Goal: Task Accomplishment & Management: Use online tool/utility

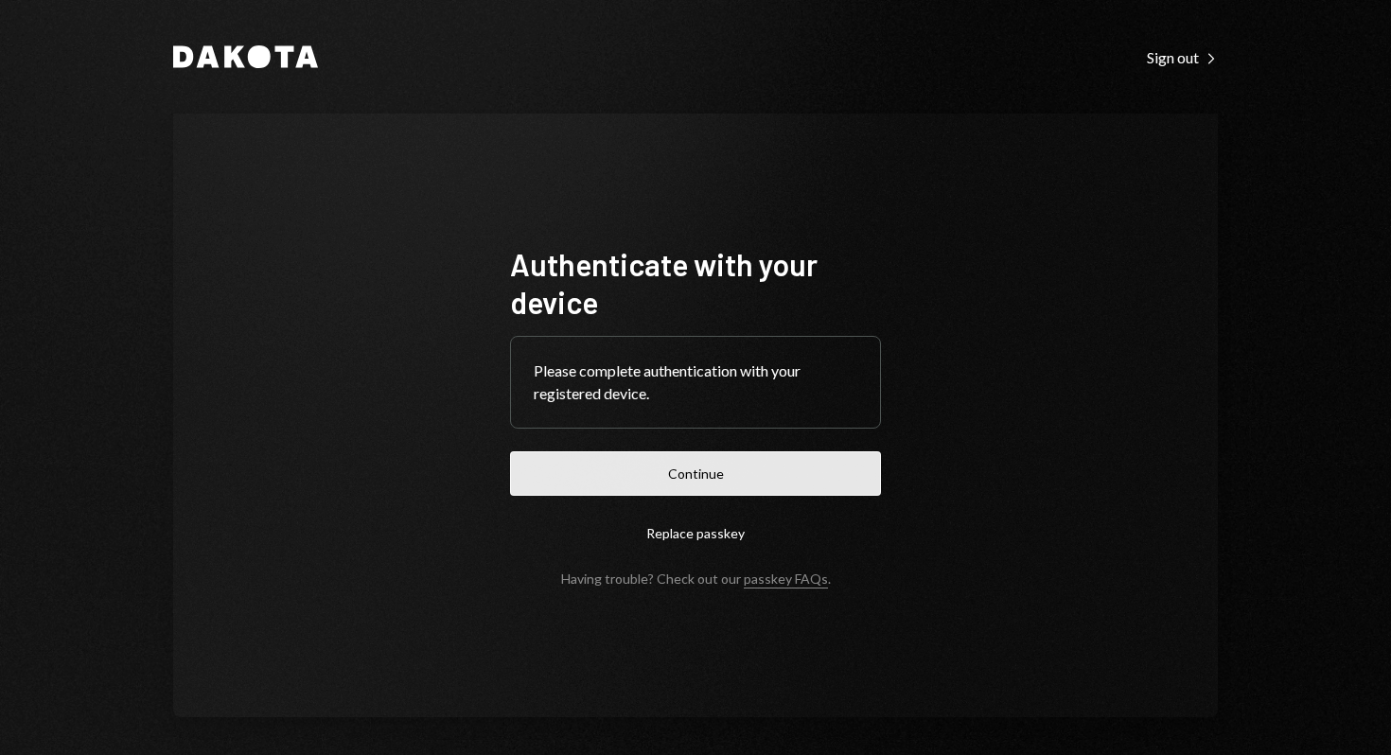
click at [652, 487] on button "Continue" at bounding box center [695, 473] width 371 height 44
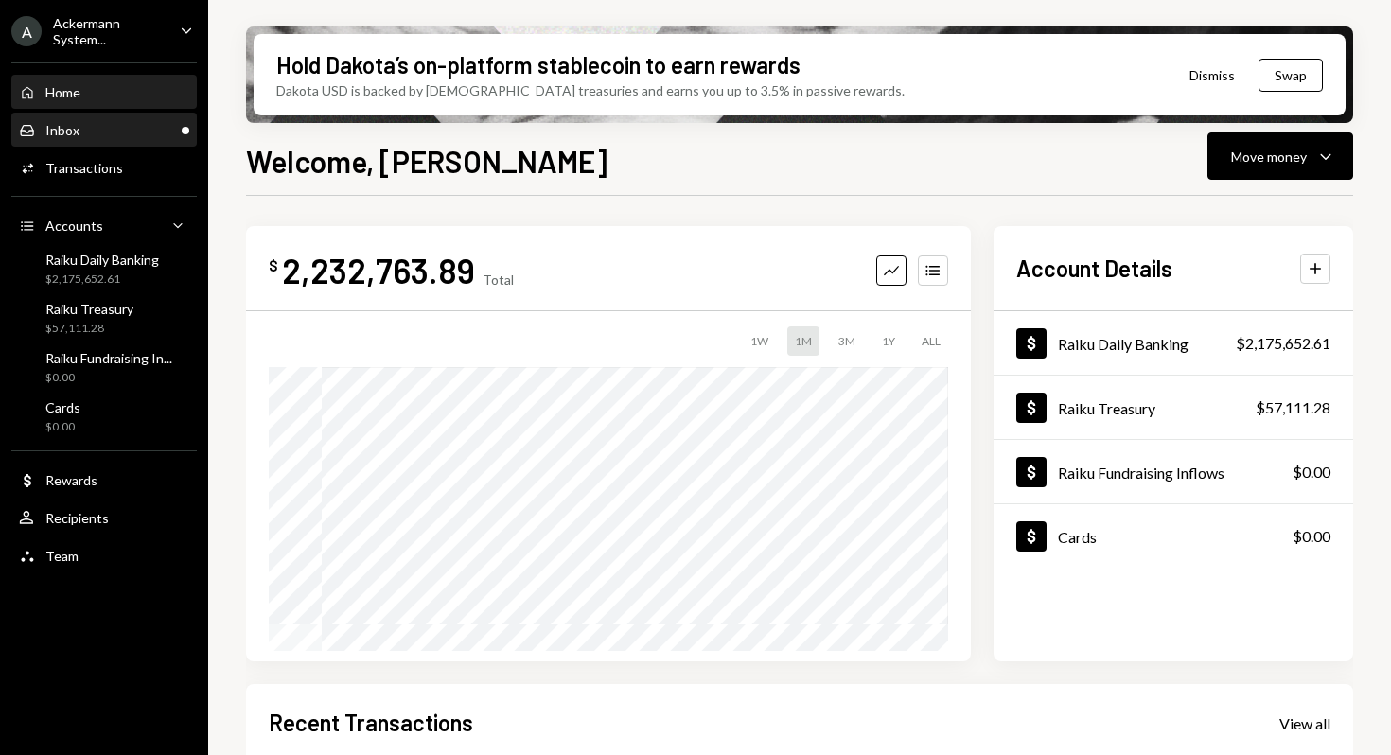
click at [118, 122] on div "Inbox Inbox" at bounding box center [104, 130] width 170 height 17
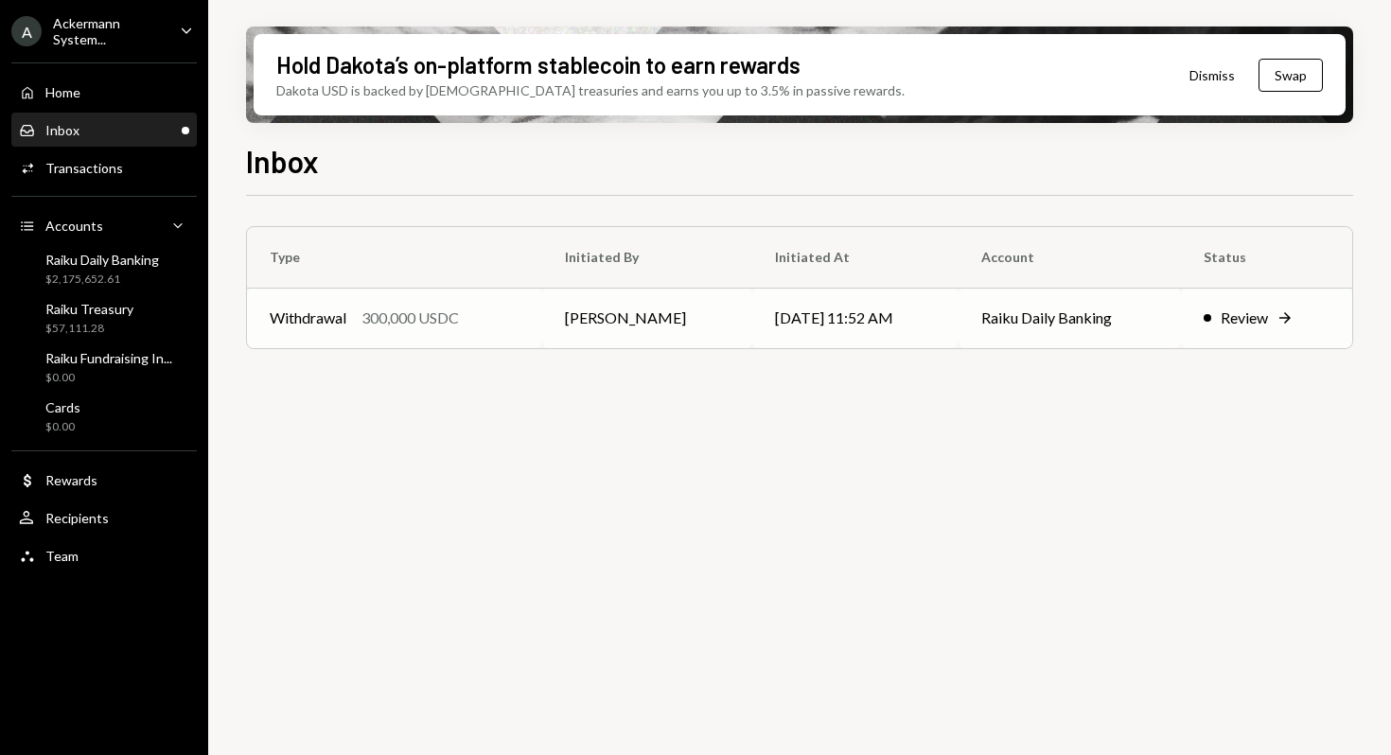
click at [643, 314] on td "[PERSON_NAME]" at bounding box center [647, 318] width 210 height 61
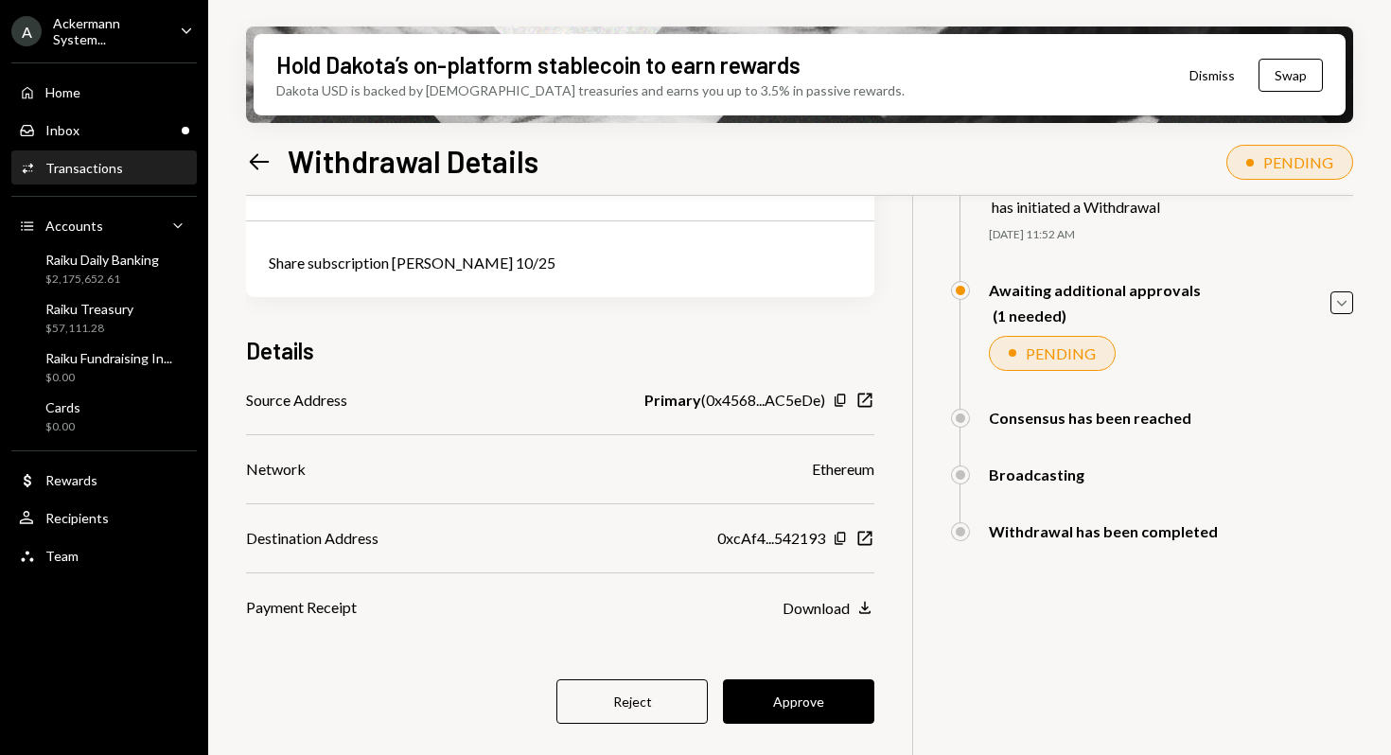
scroll to position [151, 0]
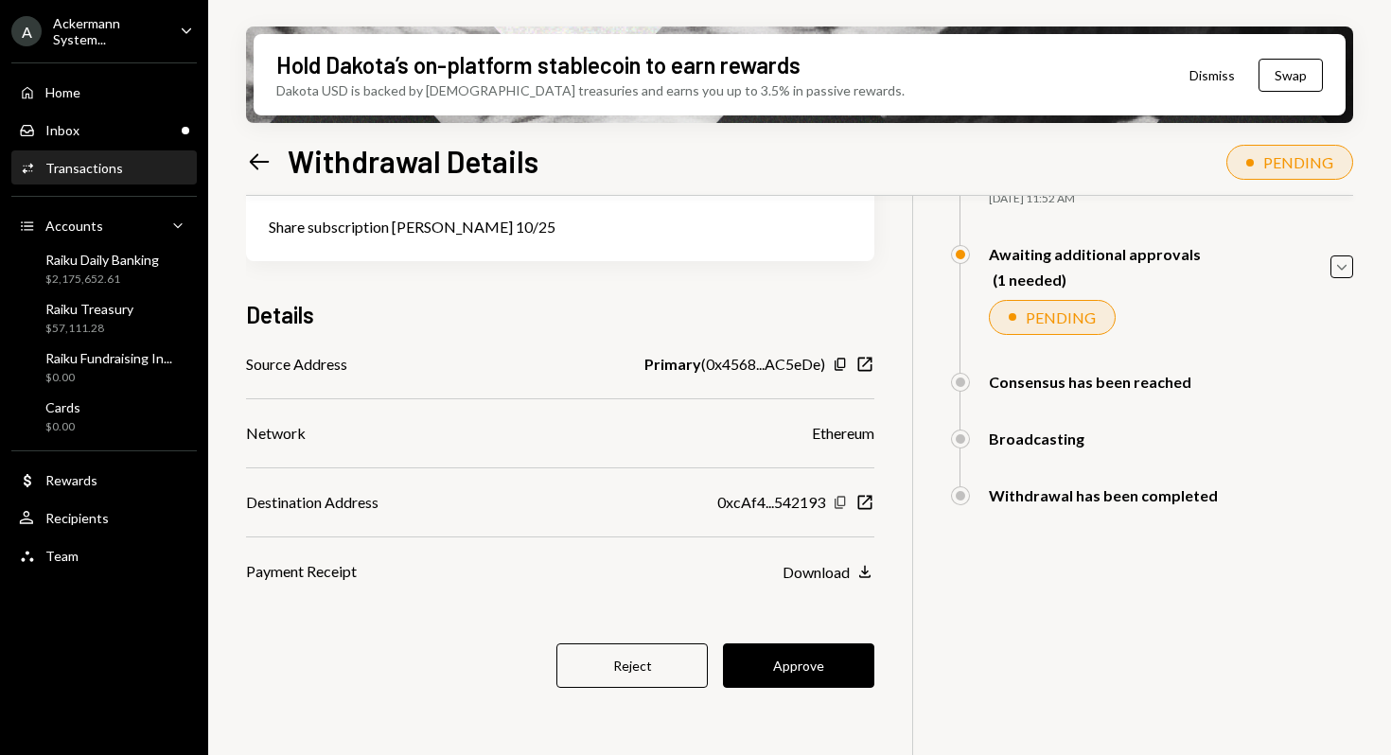
click at [837, 501] on icon "button" at bounding box center [839, 502] width 10 height 12
click at [804, 658] on button "Approve" at bounding box center [798, 665] width 151 height 44
